Goal: Entertainment & Leisure: Consume media (video, audio)

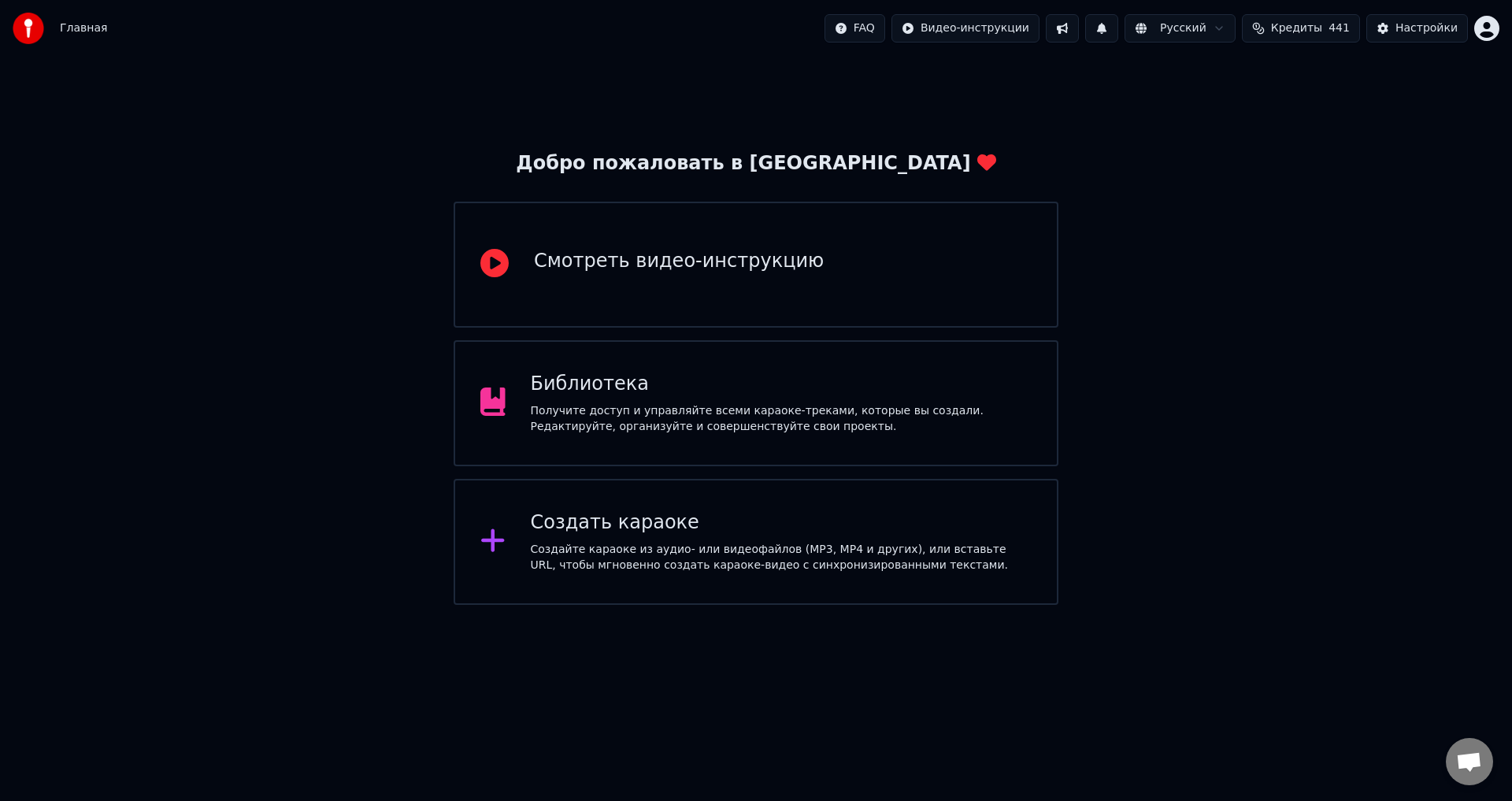
click at [597, 385] on div "Библиотека" at bounding box center [781, 384] width 502 height 26
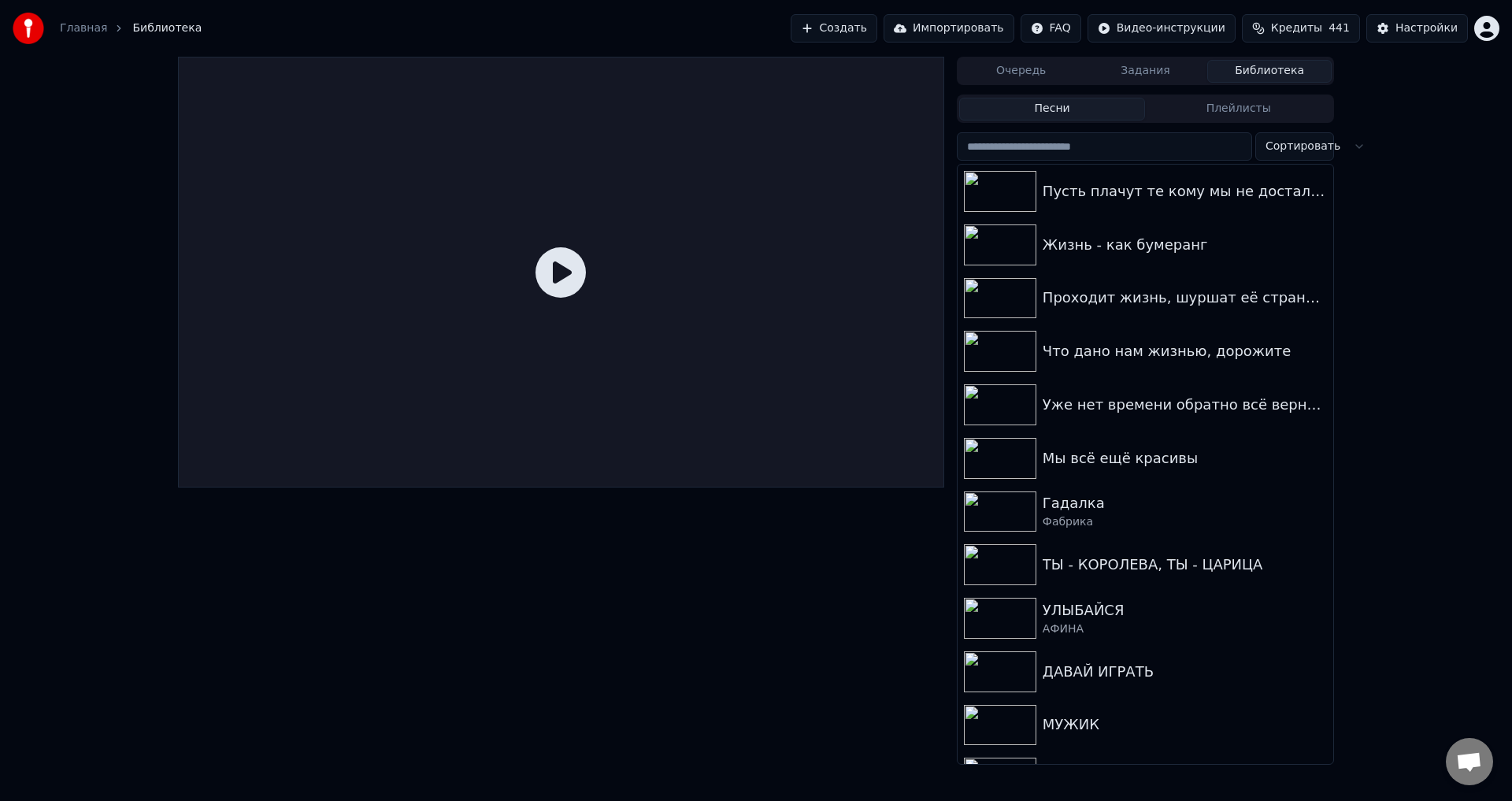
click at [648, 585] on div at bounding box center [561, 410] width 766 height 708
click at [1095, 189] on div "Пусть плачут те кому мы не достались" at bounding box center [1177, 192] width 269 height 22
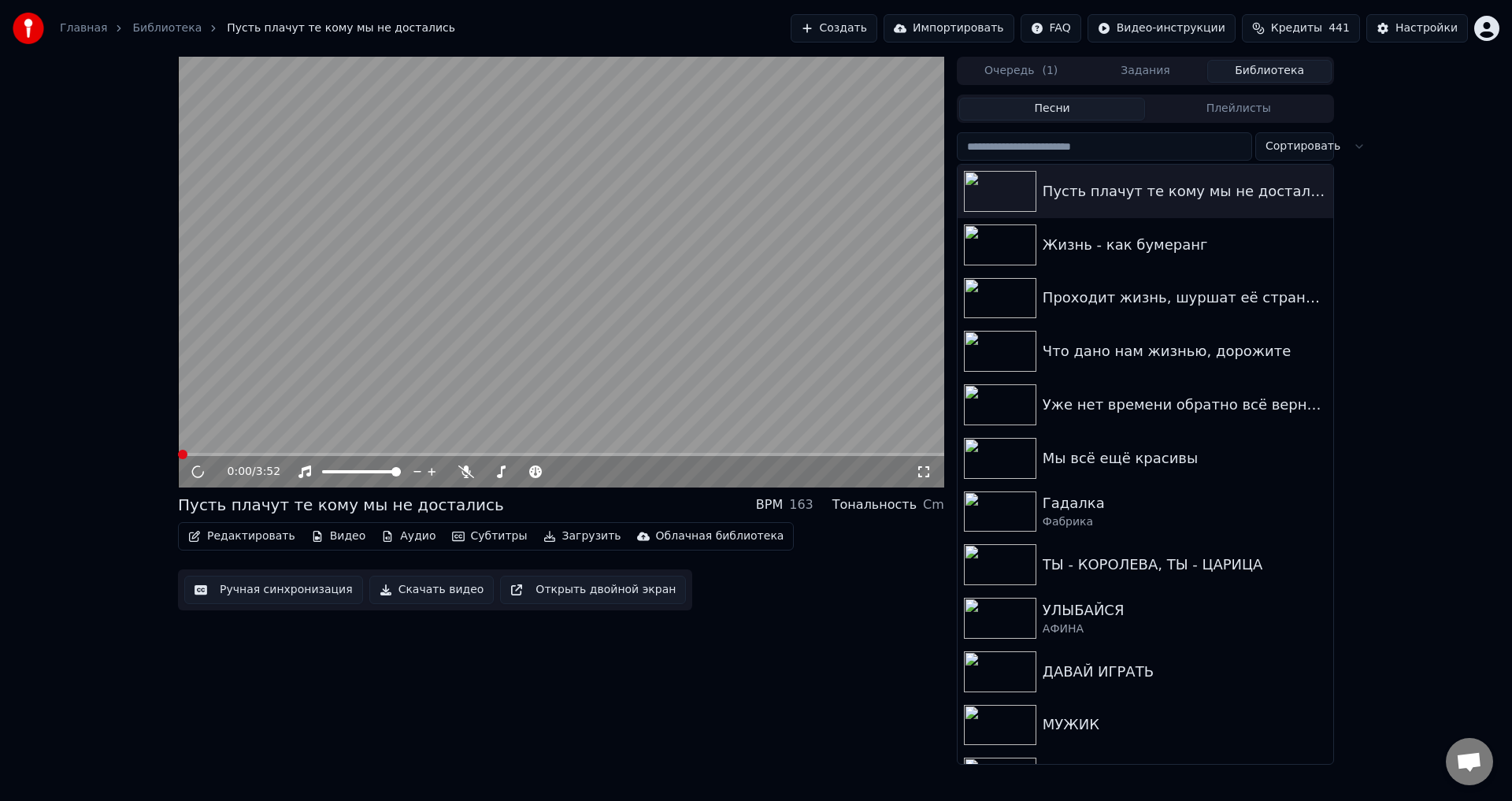
click at [549, 593] on button "Открыть двойной экран" at bounding box center [593, 590] width 186 height 29
click at [555, 596] on button "Закрыть двойной экран" at bounding box center [589, 590] width 178 height 29
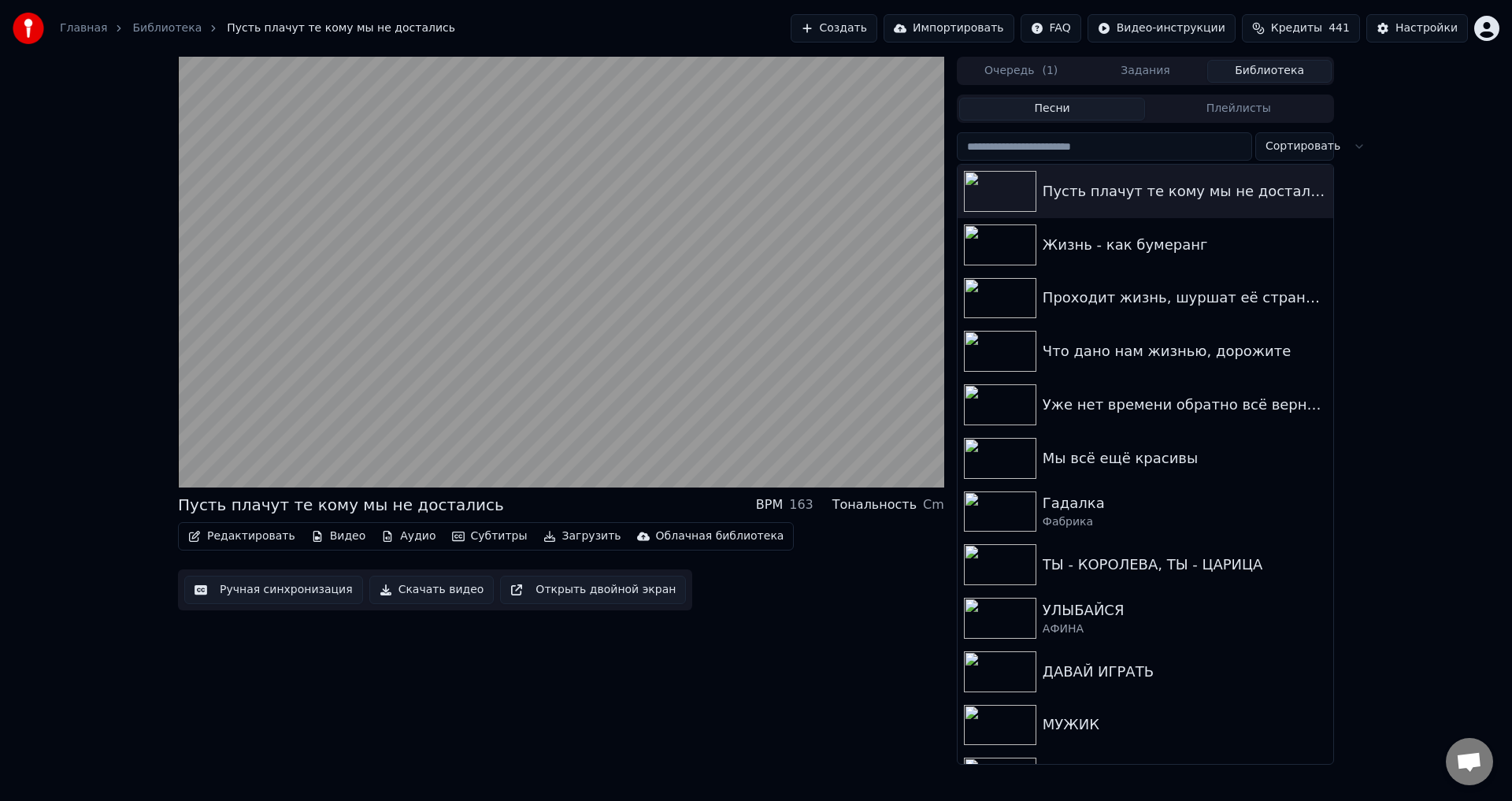
click at [534, 591] on button "Открыть двойной экран" at bounding box center [593, 590] width 186 height 29
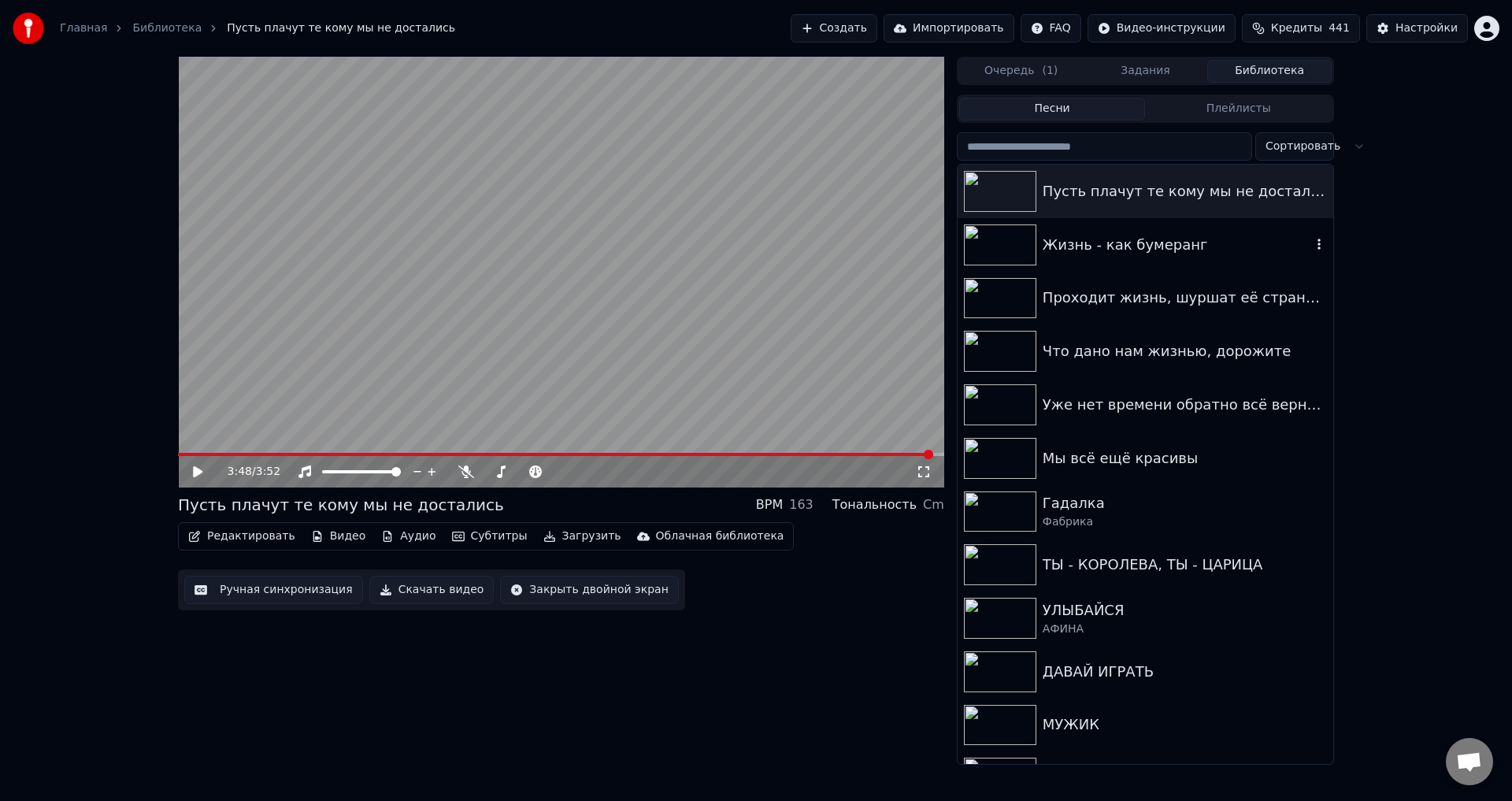
click at [1057, 255] on div "Жизнь - как бумеранг" at bounding box center [1177, 245] width 269 height 22
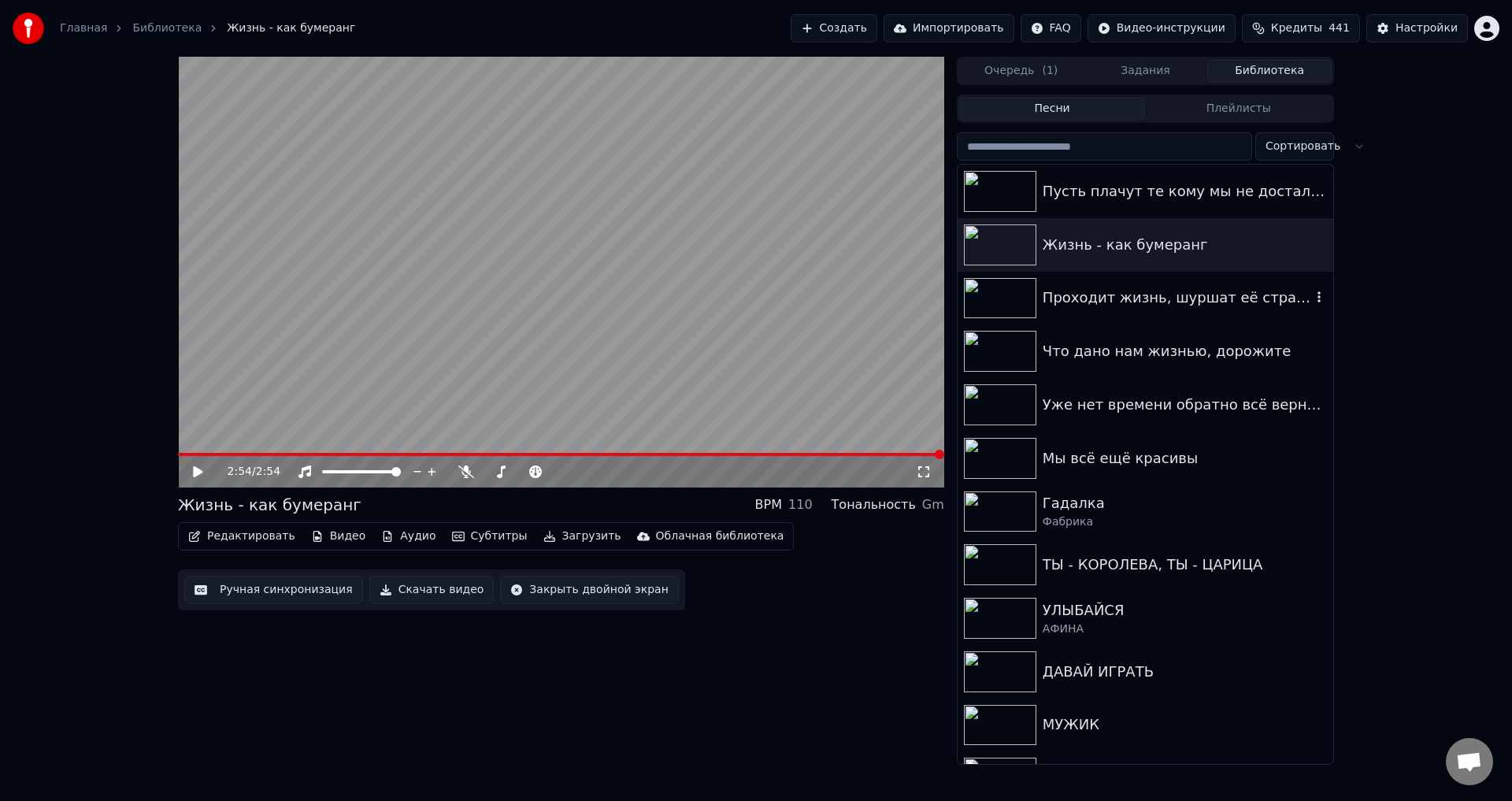
click at [1074, 292] on div "Проходит жизнь, шуршат её страницы" at bounding box center [1177, 297] width 269 height 22
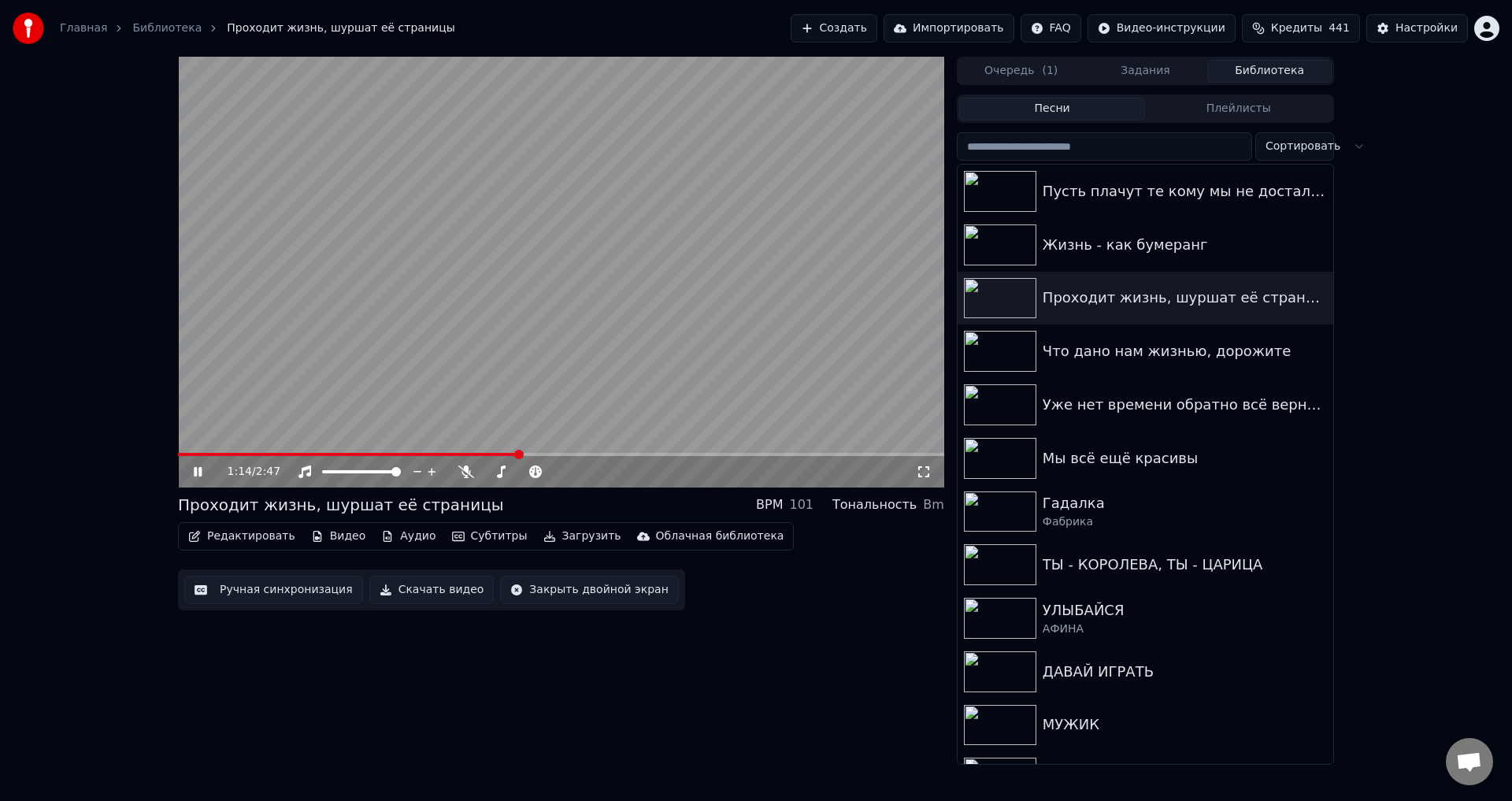
click at [541, 583] on button "Закрыть двойной экран" at bounding box center [589, 590] width 178 height 29
